Goal: Transaction & Acquisition: Purchase product/service

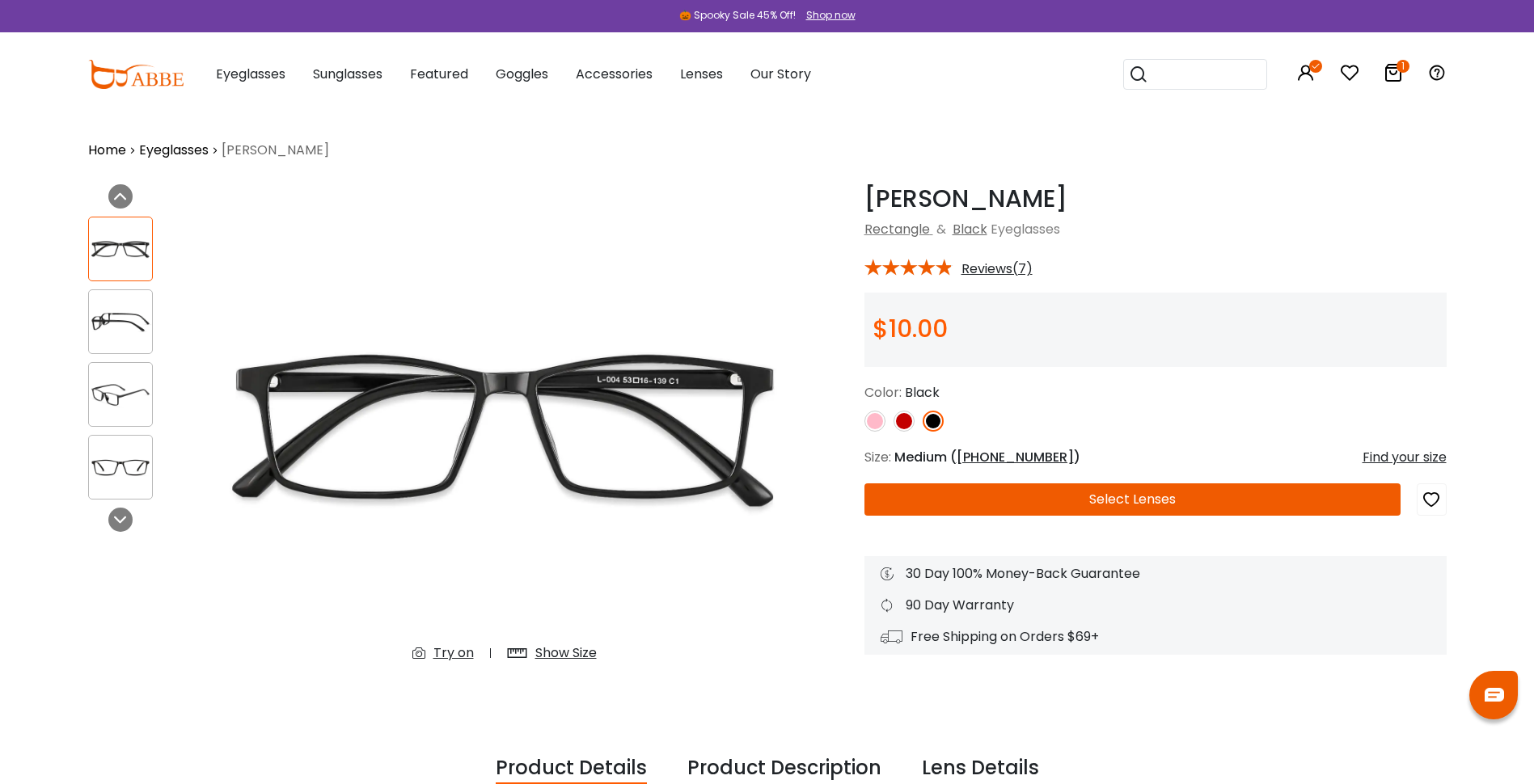
click at [1393, 70] on icon at bounding box center [1393, 72] width 20 height 20
